Goal: Find contact information: Find contact information

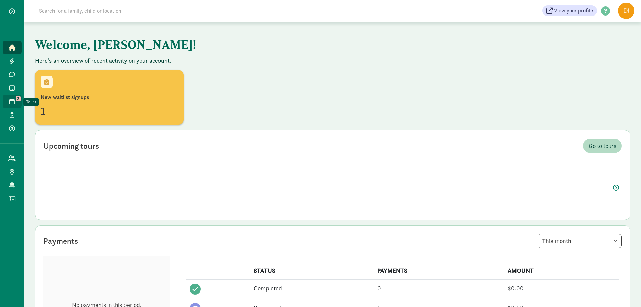
click at [7, 103] on link "Tours 3" at bounding box center [12, 101] width 19 height 13
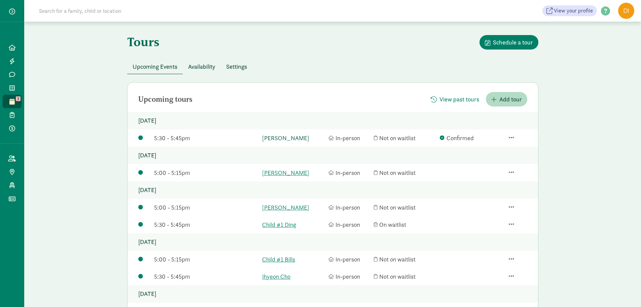
click at [276, 136] on link "[PERSON_NAME]" at bounding box center [293, 137] width 63 height 9
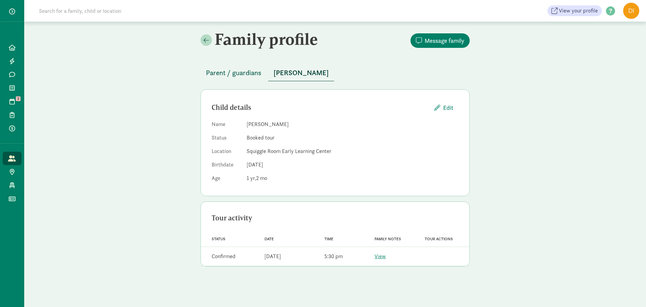
click at [245, 77] on span "Parent / guardians" at bounding box center [234, 72] width 56 height 11
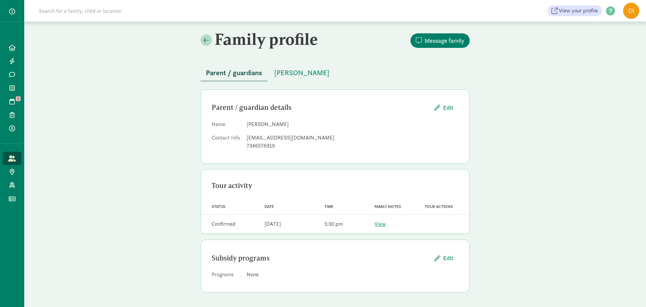
click at [259, 123] on dd "Sarait Rodriguez-Cerda" at bounding box center [353, 124] width 212 height 8
drag, startPoint x: 260, startPoint y: 125, endPoint x: 245, endPoint y: 125, distance: 14.1
click at [242, 125] on dl "Name Sarait Rodriguez-Cerda Contact Info rodriguezblanca519@gmail.com 7346576919" at bounding box center [335, 136] width 247 height 32
copy dl "Sarait"
click at [359, 131] on dl "Name Sarait Rodriguez-Cerda Contact Info rodriguezblanca519@gmail.com 7346576919" at bounding box center [335, 136] width 247 height 32
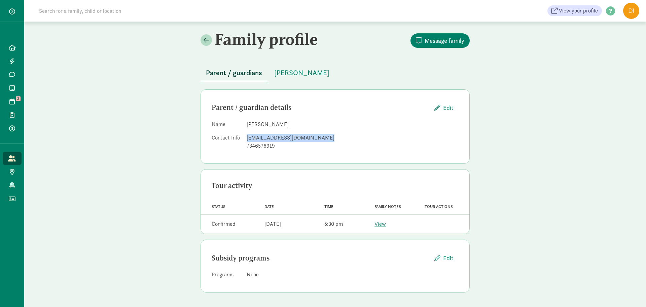
drag, startPoint x: 325, startPoint y: 136, endPoint x: 242, endPoint y: 136, distance: 83.5
click at [242, 136] on dl "Name Sarait Rodriguez-Cerda Contact Info rodriguezblanca519@gmail.com 7346576919" at bounding box center [335, 136] width 247 height 32
copy dl "rodriguezblanca519@gmail.com"
click at [399, 128] on dd "Sarait Rodriguez-Cerda" at bounding box center [353, 124] width 212 height 8
